Goal: Obtain resource: Download file/media

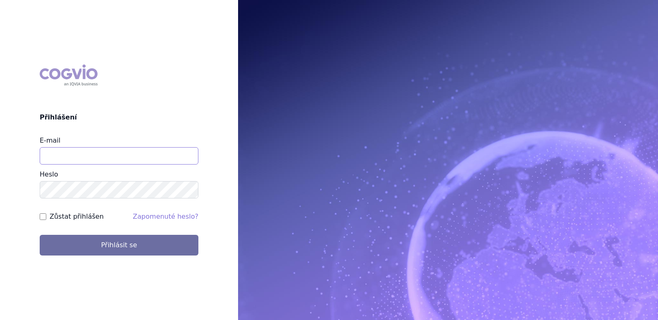
click at [127, 152] on input "E-mail" at bounding box center [119, 155] width 159 height 17
type input "klara.koubkova.ext@boehringer-ingelheim.com"
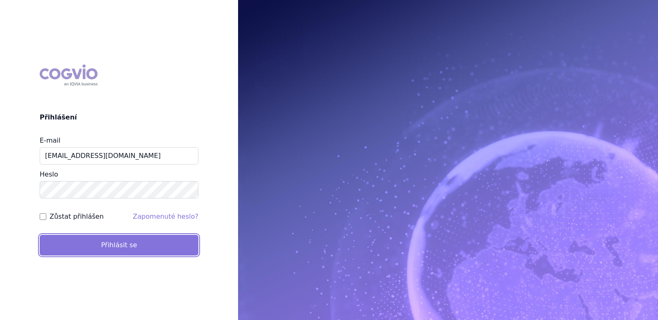
click at [118, 249] on button "Přihlásit se" at bounding box center [119, 245] width 159 height 21
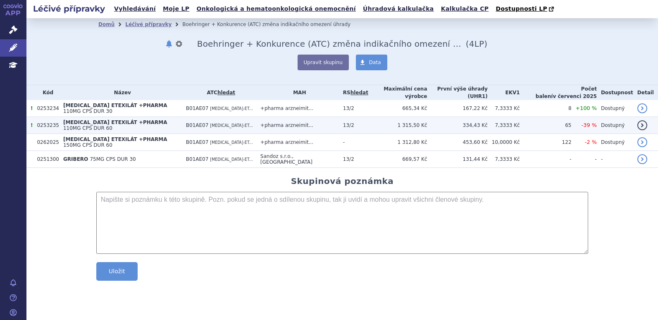
click at [106, 120] on span "DABIGATRAN ETEXILÁT +PHARMA" at bounding box center [115, 123] width 104 height 6
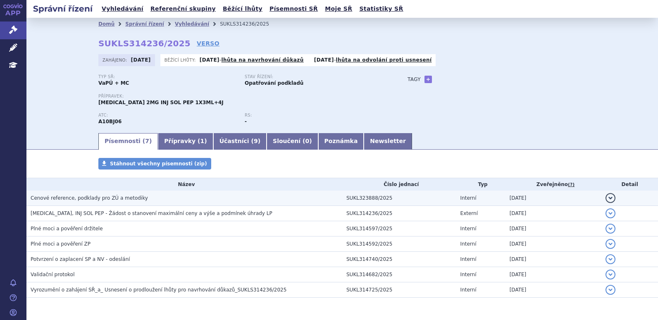
click at [78, 195] on span "Cenové reference, podklady pro ZÚ a metodiky" at bounding box center [89, 198] width 117 height 6
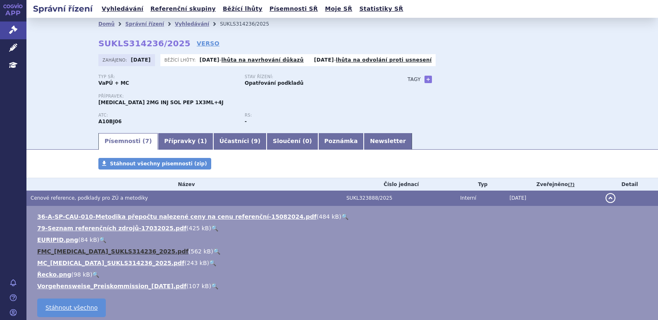
click at [113, 249] on link "FMC_OZEMPIC_SUKLS314236_2025.pdf" at bounding box center [112, 251] width 151 height 7
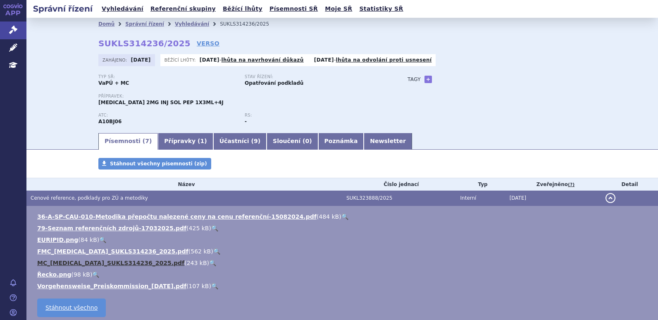
click at [85, 263] on link "MC_OZEMPIC_SUKLS314236_2025.pdf" at bounding box center [110, 263] width 147 height 7
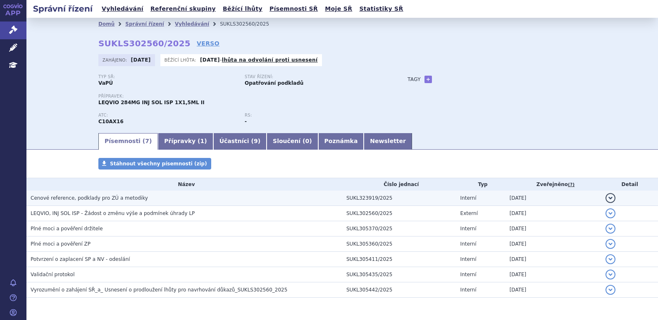
click at [72, 198] on span "Cenové reference, podklady pro ZÚ a metodiky" at bounding box center [89, 198] width 117 height 6
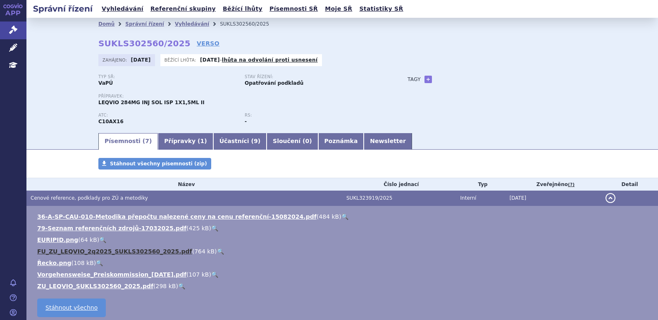
click at [72, 251] on link "FU_ZU_LEQVIO_2q2025_SUKLS302560_2025.pdf" at bounding box center [114, 251] width 155 height 7
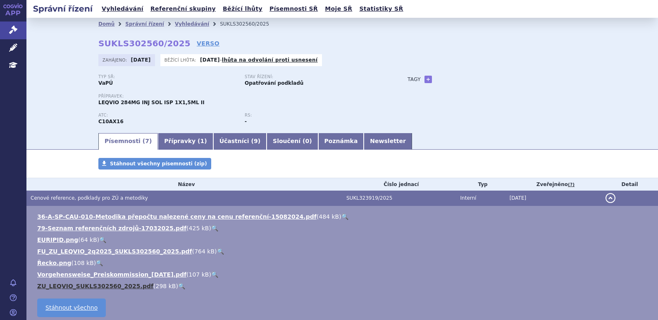
click at [81, 288] on link "ZU_LEQVIO_SUKLS302560_2025.pdf" at bounding box center [95, 286] width 116 height 7
